Goal: Information Seeking & Learning: Learn about a topic

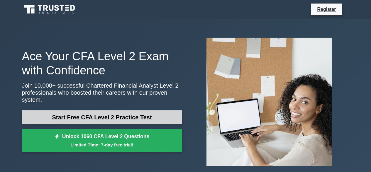
click at [103, 114] on link "Start Free CFA Level 2 Practice Test" at bounding box center [102, 117] width 160 height 14
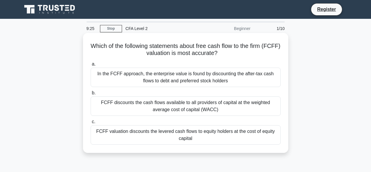
click at [140, 111] on div "FCFF discounts the cash flows available to all providers of capital at the weig…" at bounding box center [186, 105] width 190 height 19
click at [91, 95] on input "b. FCFF discounts the cash flows available to all providers of capital at the w…" at bounding box center [91, 93] width 0 height 4
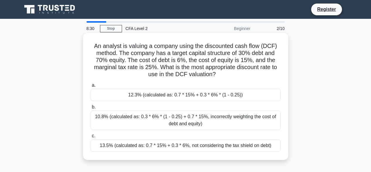
click at [148, 97] on div "12.3% (calculated as: 0.7 * 15% + 0.3 * 6% * (1 - 0.25))" at bounding box center [186, 95] width 190 height 12
click at [91, 87] on input "a. 12.3% (calculated as: 0.7 * 15% + 0.3 * 6% * (1 - 0.25))" at bounding box center [91, 85] width 0 height 4
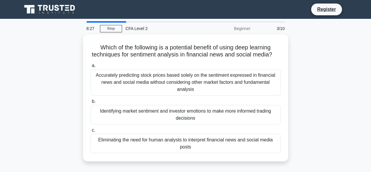
click at [70, 98] on div "Which of the following is a potential benefit of using deep learning techniques…" at bounding box center [185, 101] width 334 height 134
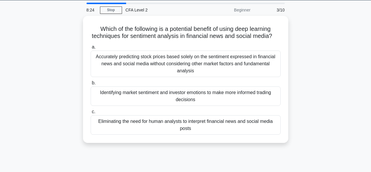
scroll to position [12, 0]
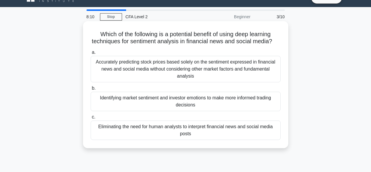
click at [221, 104] on div "Identifying market sentiment and investor emotions to make more informed tradin…" at bounding box center [186, 101] width 190 height 19
click at [91, 90] on input "b. Identifying market sentiment and investor emotions to make more informed tra…" at bounding box center [91, 88] width 0 height 4
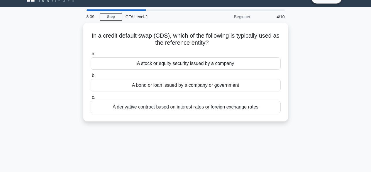
scroll to position [0, 0]
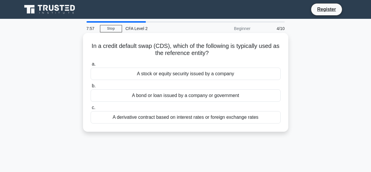
click at [200, 116] on div "A derivative contract based on interest rates or foreign exchange rates" at bounding box center [186, 117] width 190 height 12
click at [91, 109] on input "c. A derivative contract based on interest rates or foreign exchange rates" at bounding box center [91, 108] width 0 height 4
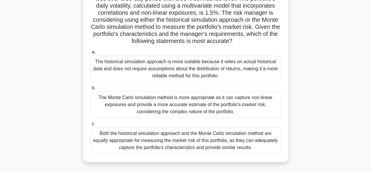
scroll to position [82, 0]
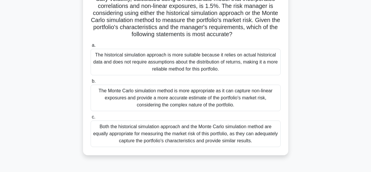
click at [206, 94] on div "The Monte Carlo simulation method is more appropriate as it can capture non-lin…" at bounding box center [186, 97] width 190 height 26
click at [91, 83] on input "b. The Monte Carlo simulation method is more appropriate as it can capture non-…" at bounding box center [91, 81] width 0 height 4
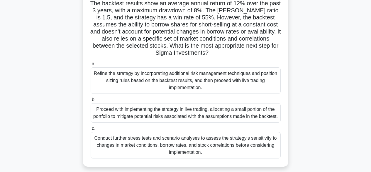
scroll to position [59, 0]
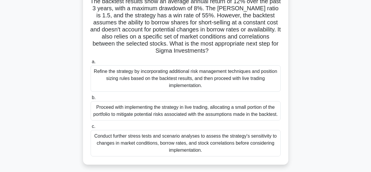
click at [207, 79] on div "Refine the strategy by incorporating additional risk management techniques and …" at bounding box center [186, 78] width 190 height 26
click at [91, 64] on input "a. Refine the strategy by incorporating additional risk management techniques a…" at bounding box center [91, 62] width 0 height 4
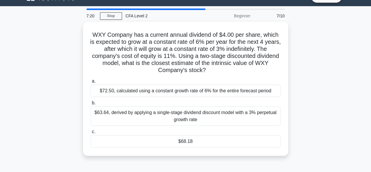
scroll to position [9, 0]
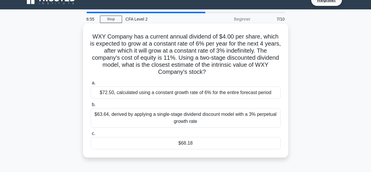
click at [200, 95] on div "$72.50, calculated using a constant growth rate of 6% for the entire forecast p…" at bounding box center [186, 92] width 190 height 12
click at [91, 85] on input "a. $72.50, calculated using a constant growth rate of 6% for the entire forecas…" at bounding box center [91, 83] width 0 height 4
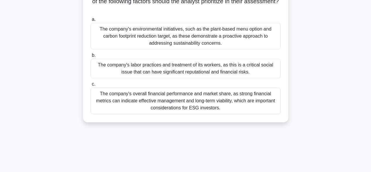
scroll to position [82, 0]
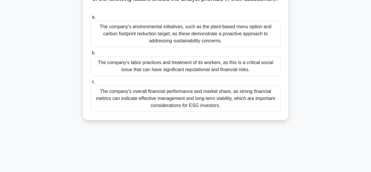
click at [247, 26] on div "The company's environmental initiatives, such as the plant-based menu option an…" at bounding box center [186, 34] width 190 height 26
click at [91, 19] on input "a. The company's environmental initiatives, such as the plant-based menu option…" at bounding box center [91, 17] width 0 height 4
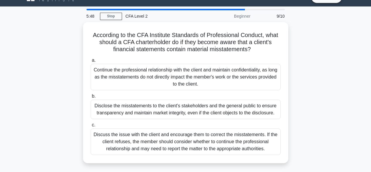
scroll to position [12, 0]
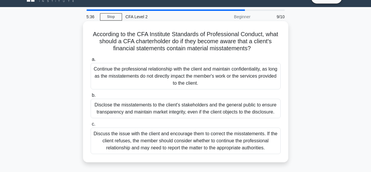
click at [221, 105] on div "Disclose the misstatements to the client's stakeholders and the general public …" at bounding box center [186, 108] width 190 height 19
click at [91, 97] on input "b. Disclose the misstatements to the client's stakeholders and the general publ…" at bounding box center [91, 95] width 0 height 4
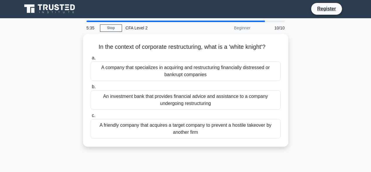
scroll to position [0, 0]
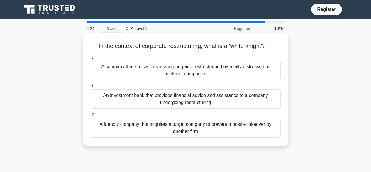
click at [227, 65] on div "A company that specializes in acquiring and restructuring financially distresse…" at bounding box center [186, 69] width 190 height 19
click at [91, 59] on input "a. A company that specializes in acquiring and restructuring financially distre…" at bounding box center [91, 57] width 0 height 4
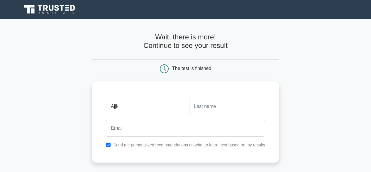
type input "Ajjk"
type input "Ajkjk"
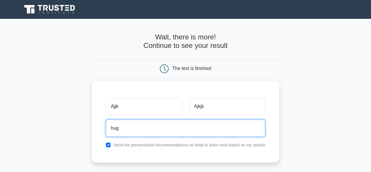
type input "[EMAIL_ADDRESS][DOMAIN_NAME]"
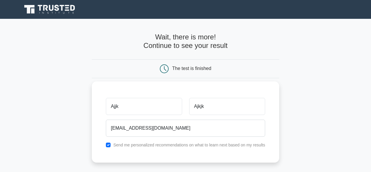
click at [153, 156] on div "Ajjk [GEOGRAPHIC_DATA] [EMAIL_ADDRESS][DOMAIN_NAME] Send me personalized recomm…" at bounding box center [185, 121] width 187 height 81
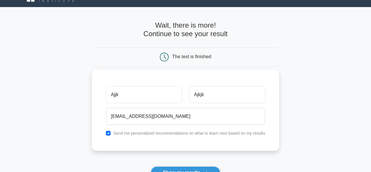
scroll to position [47, 0]
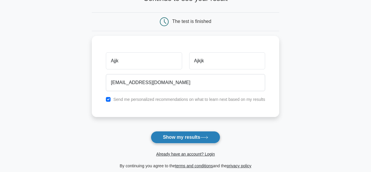
click at [202, 134] on button "Show my results" at bounding box center [185, 137] width 69 height 12
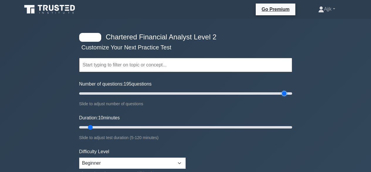
click at [286, 94] on input "Number of questions: 195 questions" at bounding box center [185, 93] width 213 height 7
drag, startPoint x: 286, startPoint y: 94, endPoint x: 294, endPoint y: 97, distance: 8.6
type input "200"
click at [292, 97] on input "Number of questions: 200 questions" at bounding box center [185, 93] width 213 height 7
click at [226, 65] on input "text" at bounding box center [185, 65] width 213 height 14
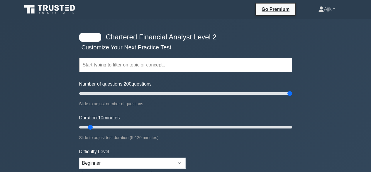
click at [90, 38] on div at bounding box center [90, 37] width 22 height 9
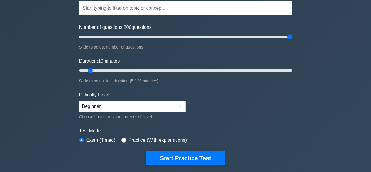
scroll to position [70, 0]
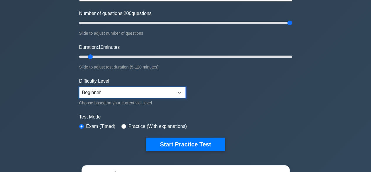
click at [100, 96] on select "Beginner Intermediate Expert" at bounding box center [132, 92] width 106 height 11
select select "expert"
click at [79, 87] on select "Beginner Intermediate Expert" at bounding box center [132, 92] width 106 height 11
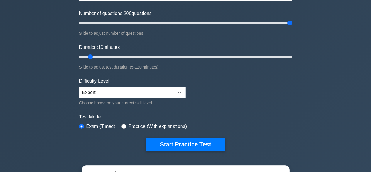
click at [56, 129] on div "Chartered Financial Analyst Level 2 Customize Your Next Practice Test Topics Qu…" at bounding box center [185, 121] width 371 height 346
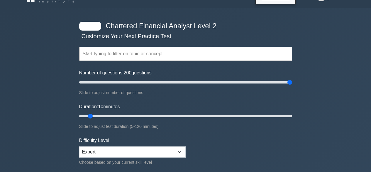
scroll to position [0, 0]
